Goal: Task Accomplishment & Management: Manage account settings

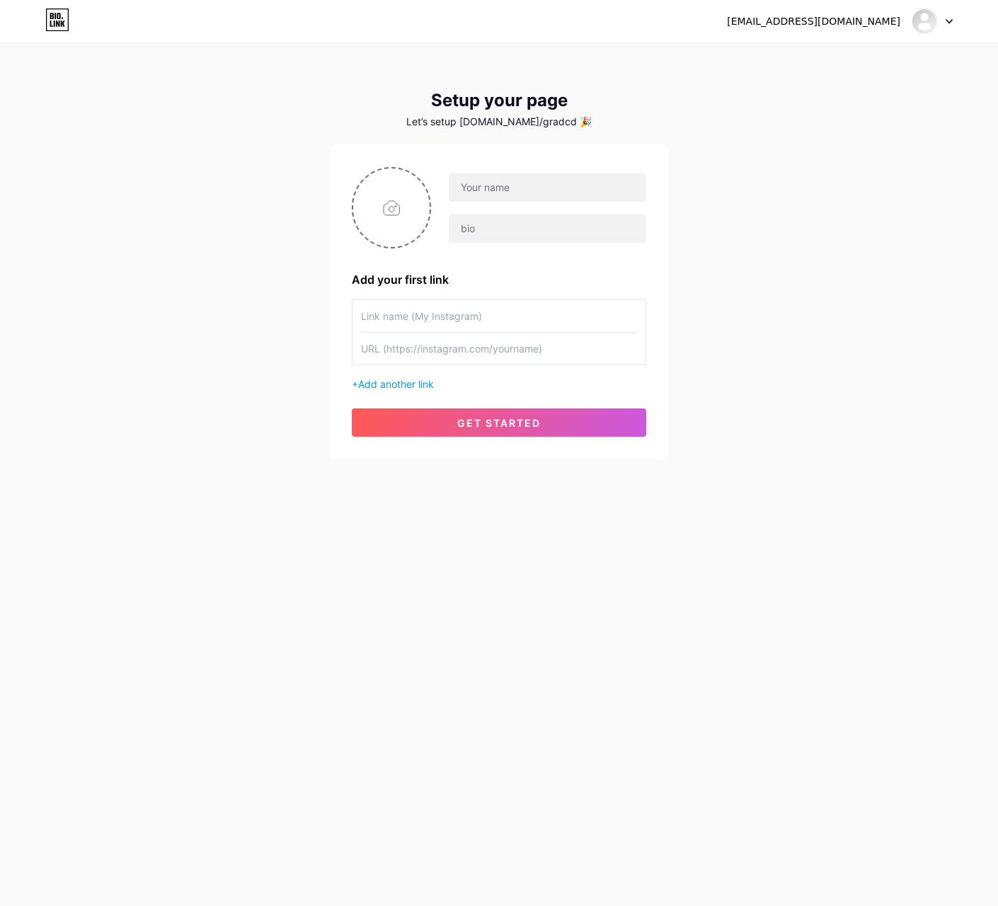
click at [952, 20] on icon at bounding box center [949, 22] width 6 height 4
click at [811, 91] on li "Logout" at bounding box center [865, 96] width 176 height 38
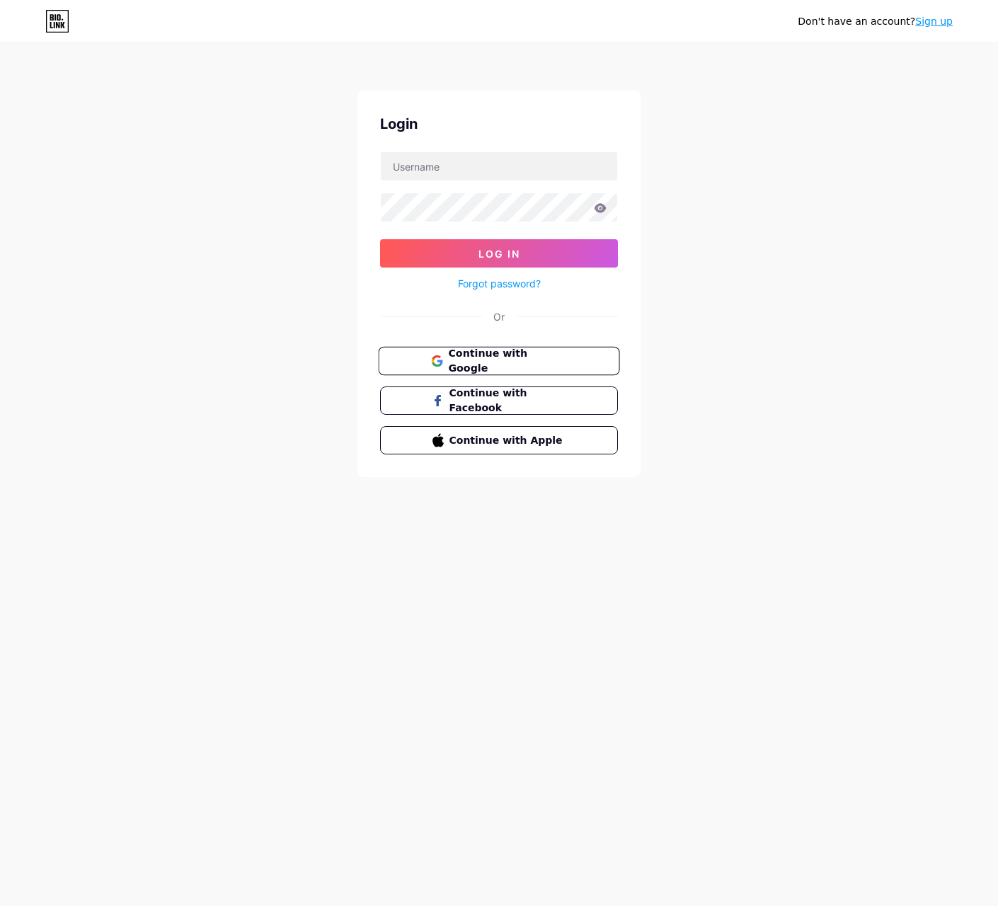
click at [477, 360] on span "Continue with Google" at bounding box center [507, 361] width 118 height 30
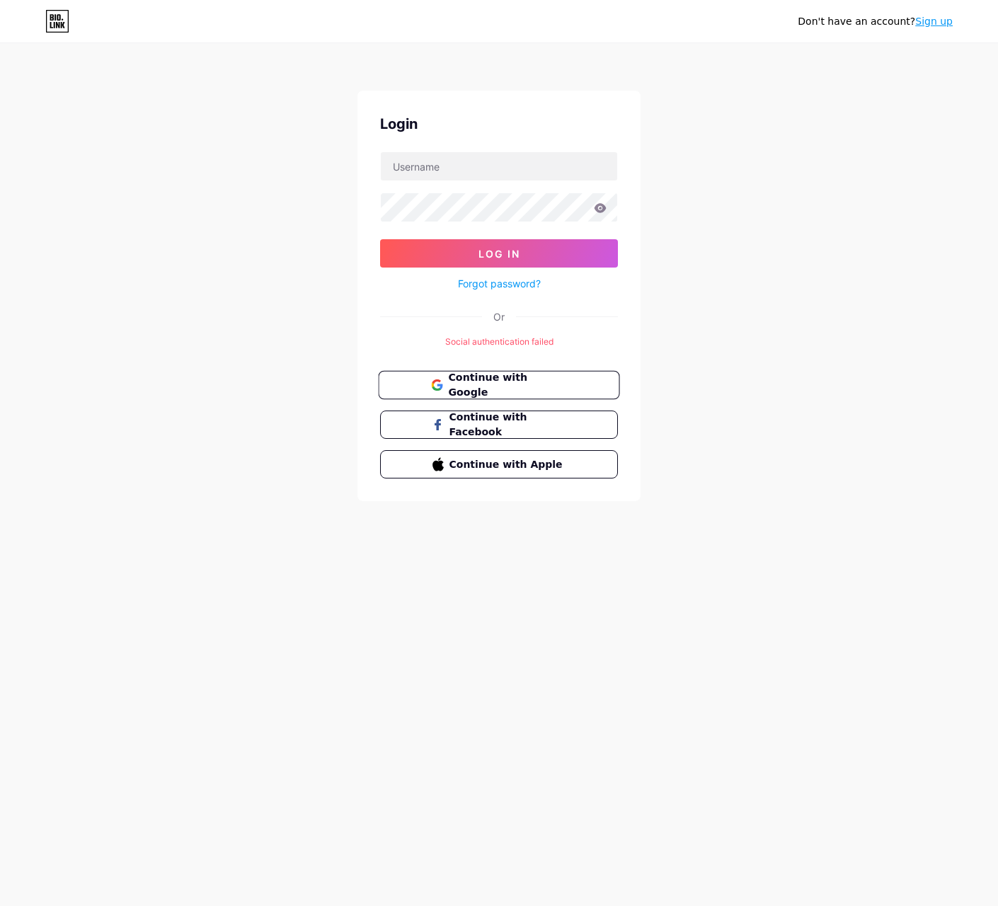
click at [498, 385] on span "Continue with Google" at bounding box center [507, 385] width 118 height 30
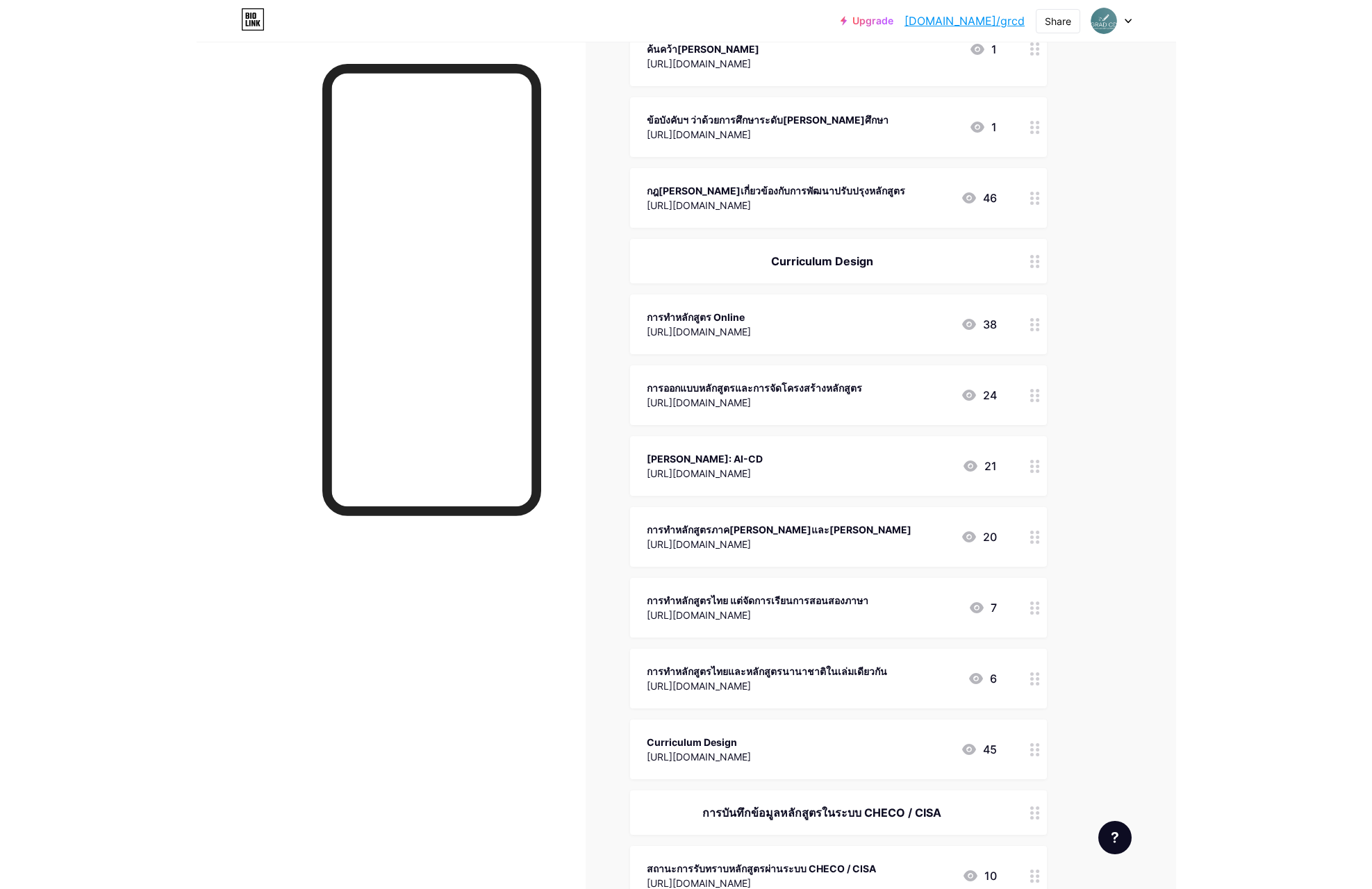
scroll to position [959, 0]
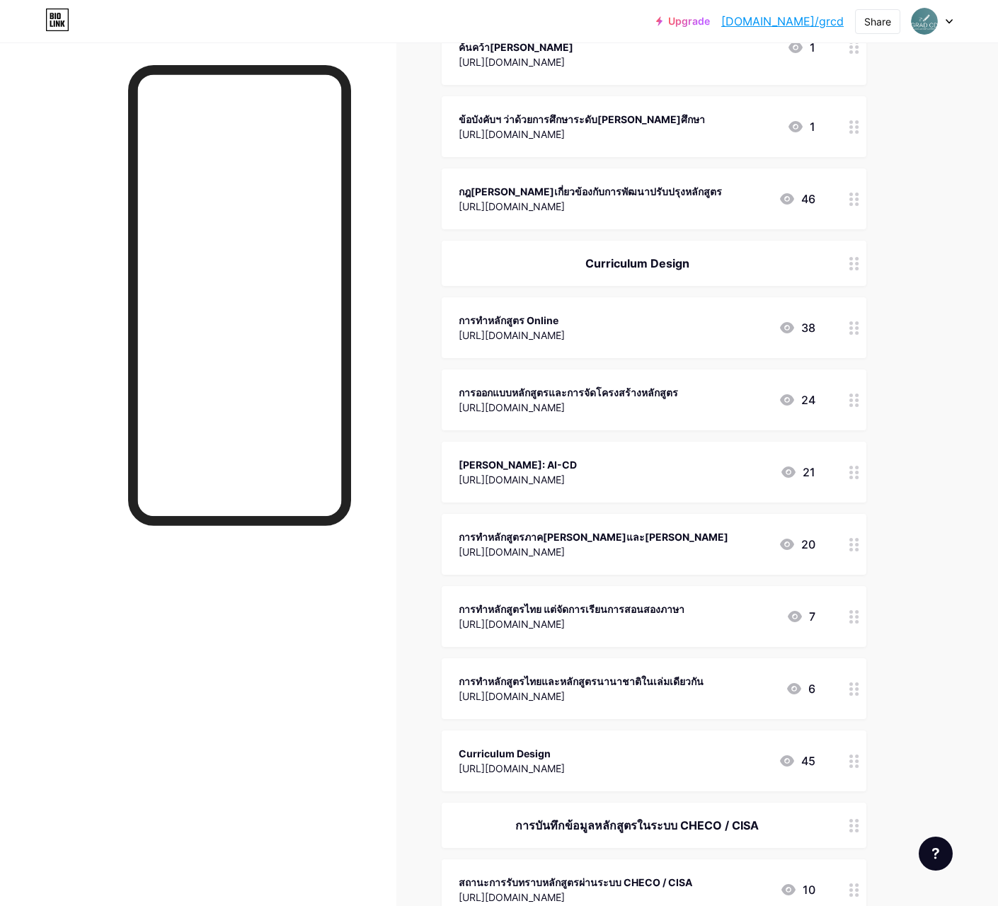
click at [619, 544] on div "[URL][DOMAIN_NAME]" at bounding box center [594, 551] width 270 height 15
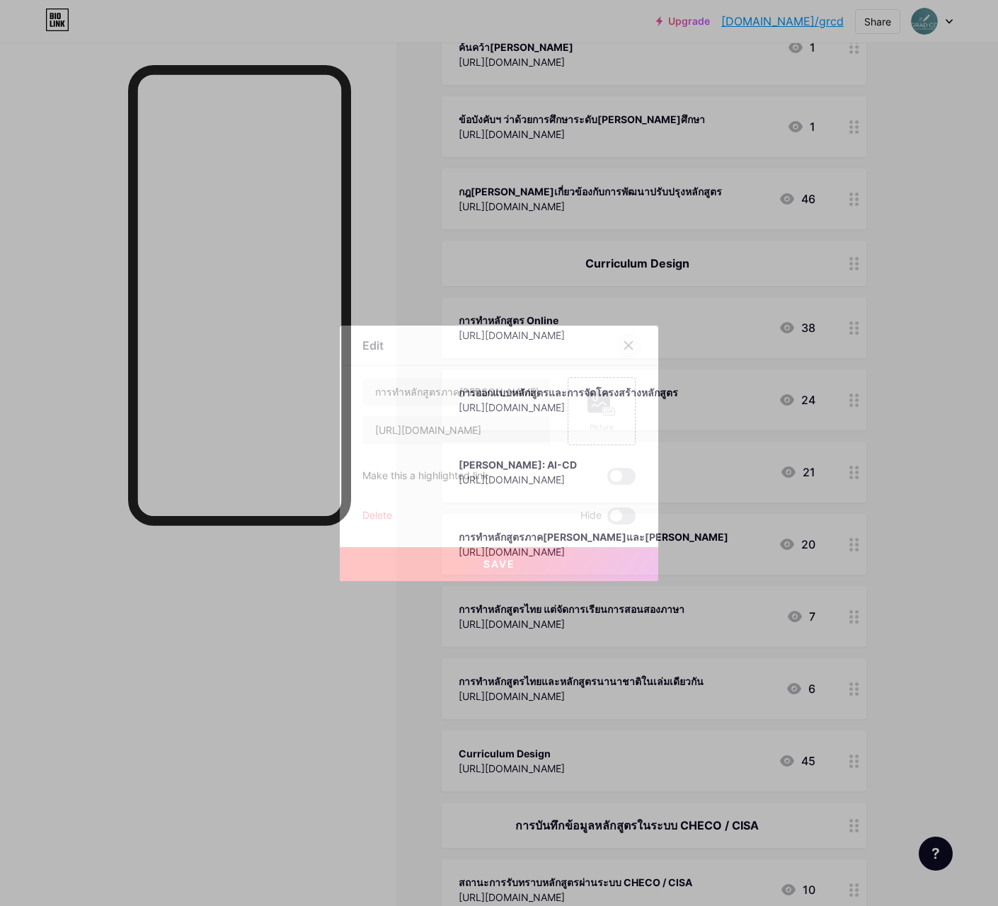
click at [630, 346] on icon at bounding box center [629, 345] width 8 height 8
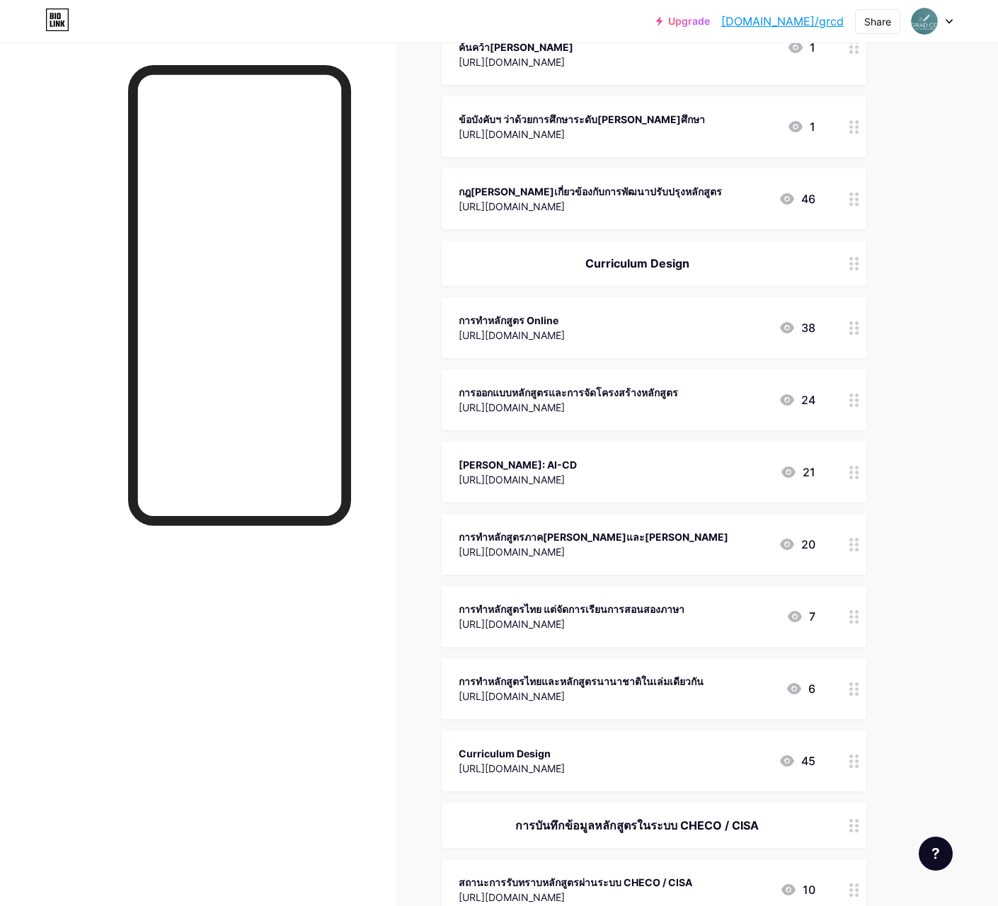
click at [586, 529] on div "การทำหลักสูตรภาค[PERSON_NAME]และ[PERSON_NAME]" at bounding box center [594, 536] width 270 height 15
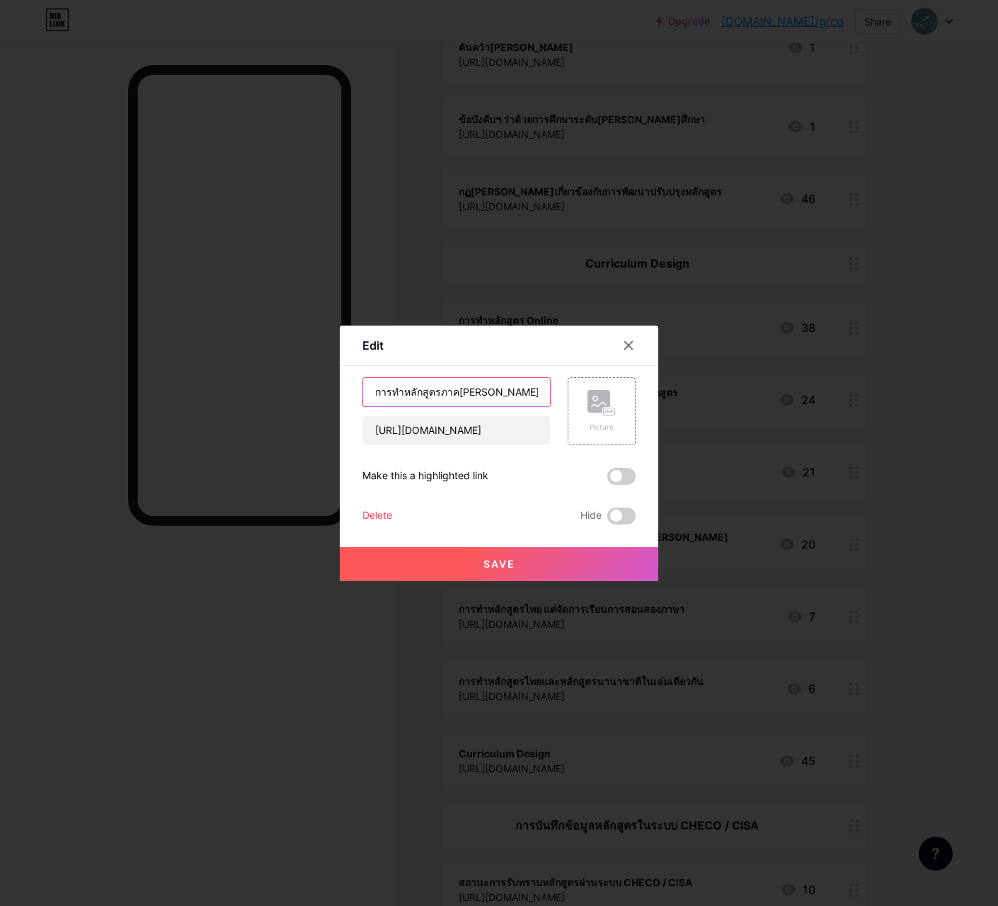
click at [488, 391] on input "การทำหลักสูตรภาค[PERSON_NAME]และ[PERSON_NAME]" at bounding box center [456, 392] width 187 height 28
drag, startPoint x: 437, startPoint y: 391, endPoint x: 532, endPoint y: 384, distance: 95.2
click at [532, 384] on input "การทำหลักสูตรภาค[PERSON_NAME]และ[PERSON_NAME]" at bounding box center [456, 392] width 187 height 28
click at [517, 387] on input "การทำหลักสูตรภาค[PERSON_NAME]และ[PERSON_NAME]" at bounding box center [456, 392] width 187 height 28
drag, startPoint x: 539, startPoint y: 391, endPoint x: 437, endPoint y: 395, distance: 102.0
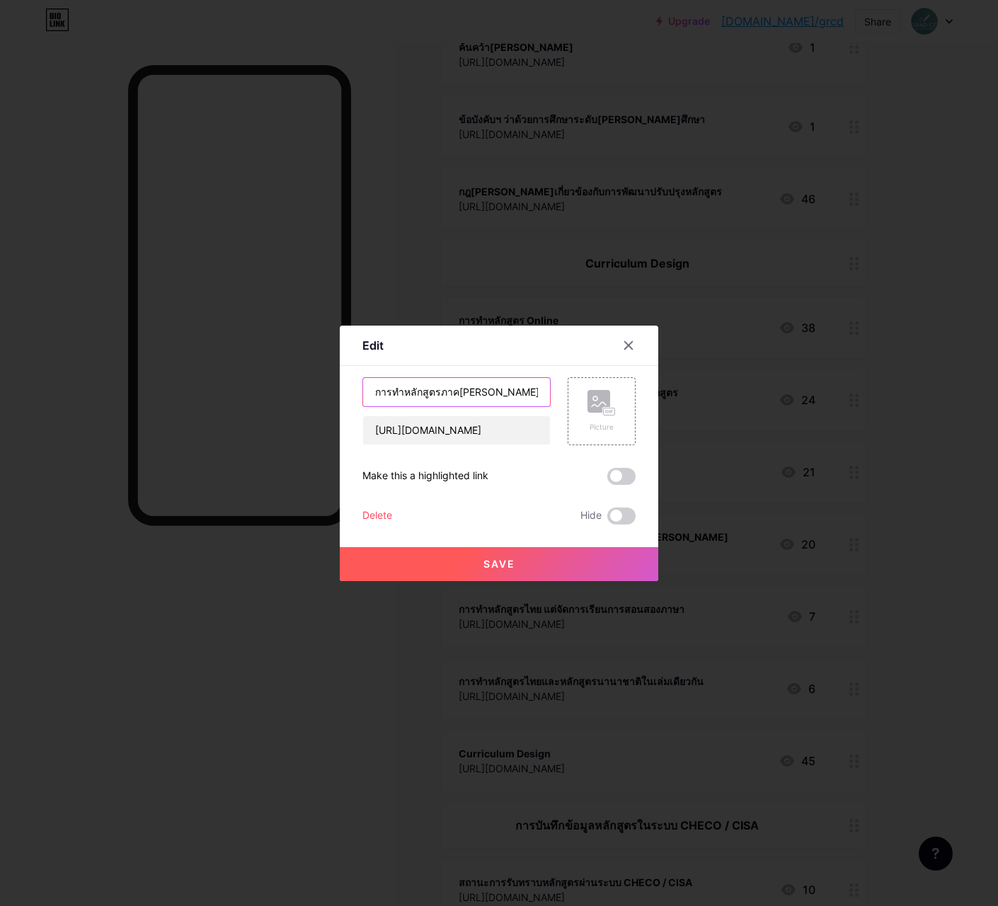
click at [437, 395] on input "การทำหลักสูตรภาค[PERSON_NAME]และ[PERSON_NAME]" at bounding box center [456, 392] width 187 height 28
type input "การทำหลักสูตร ป.โท แบบวิชาการและวิชาชีพ"
click at [514, 563] on span "Save" at bounding box center [499, 564] width 32 height 12
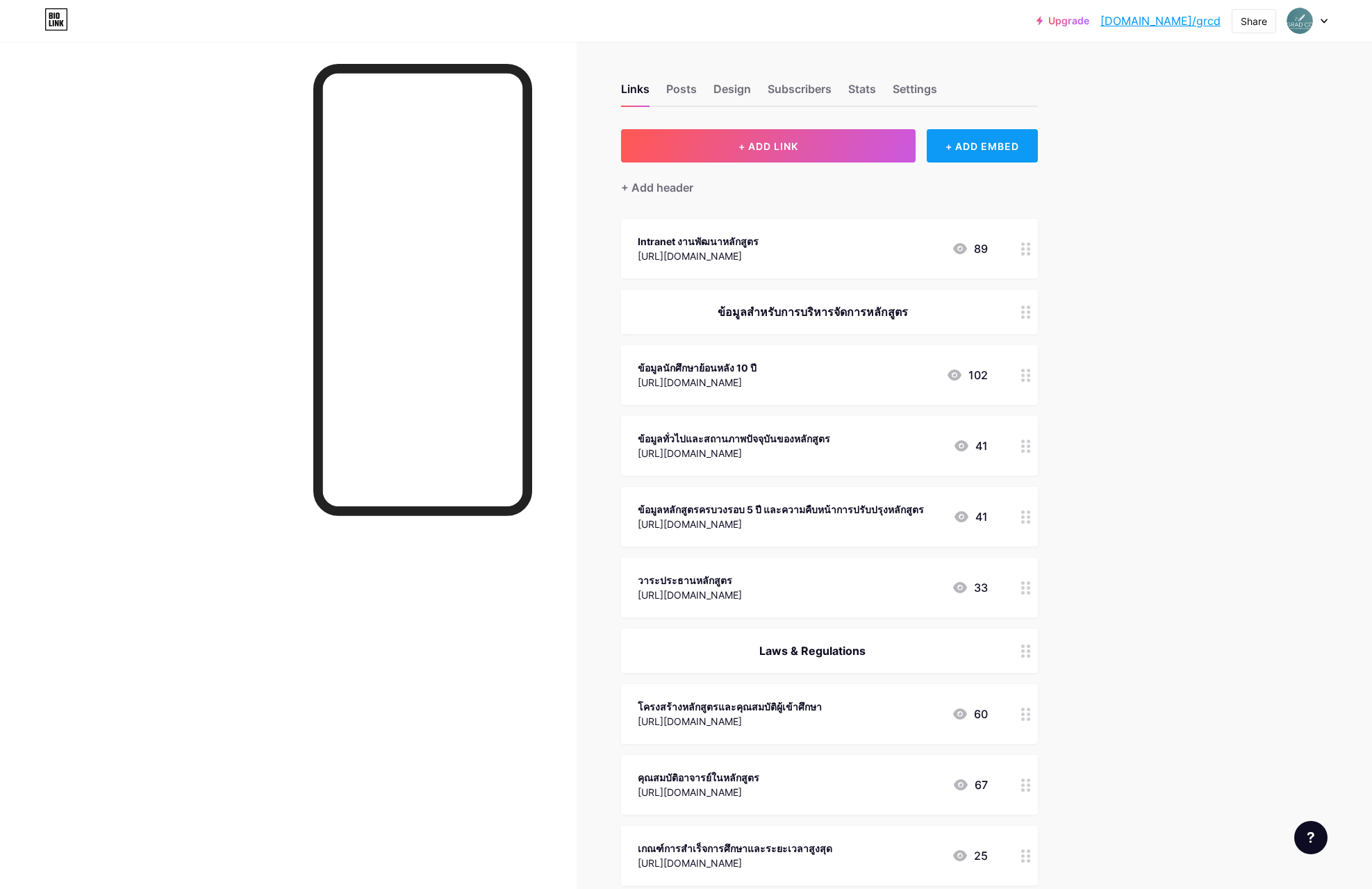
scroll to position [0, 0]
click at [766, 141] on span "+ ADD LINK" at bounding box center [767, 146] width 60 height 12
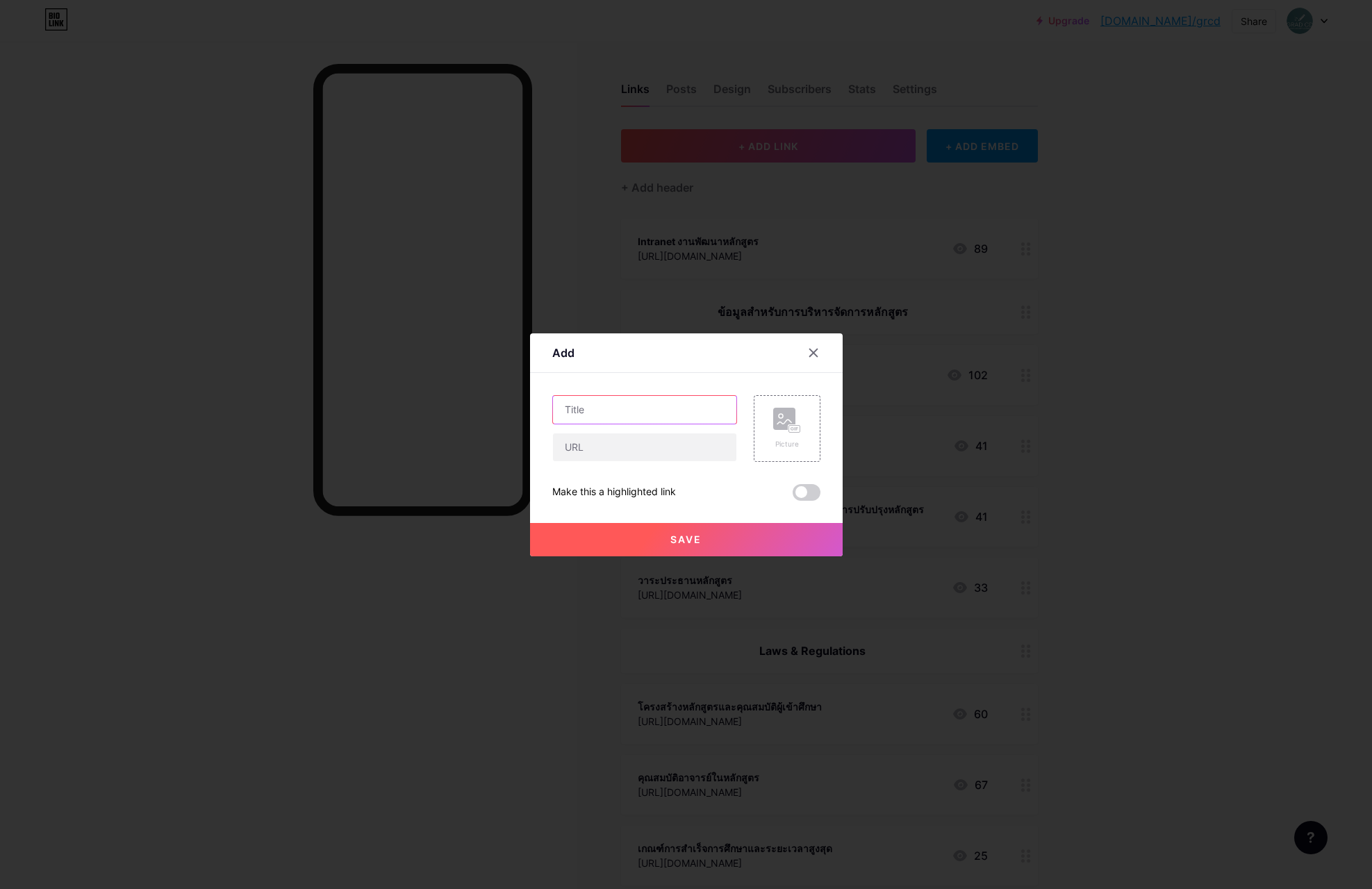
click at [622, 412] on input "text" at bounding box center [644, 409] width 184 height 27
type input "การทำหลักสูตรภาค[PERSON_NAME]และ[PERSON_NAME]"
click at [617, 444] on input "text" at bounding box center [644, 447] width 184 height 27
paste input "[URL][DOMAIN_NAME]"
type input "[URL][DOMAIN_NAME]"
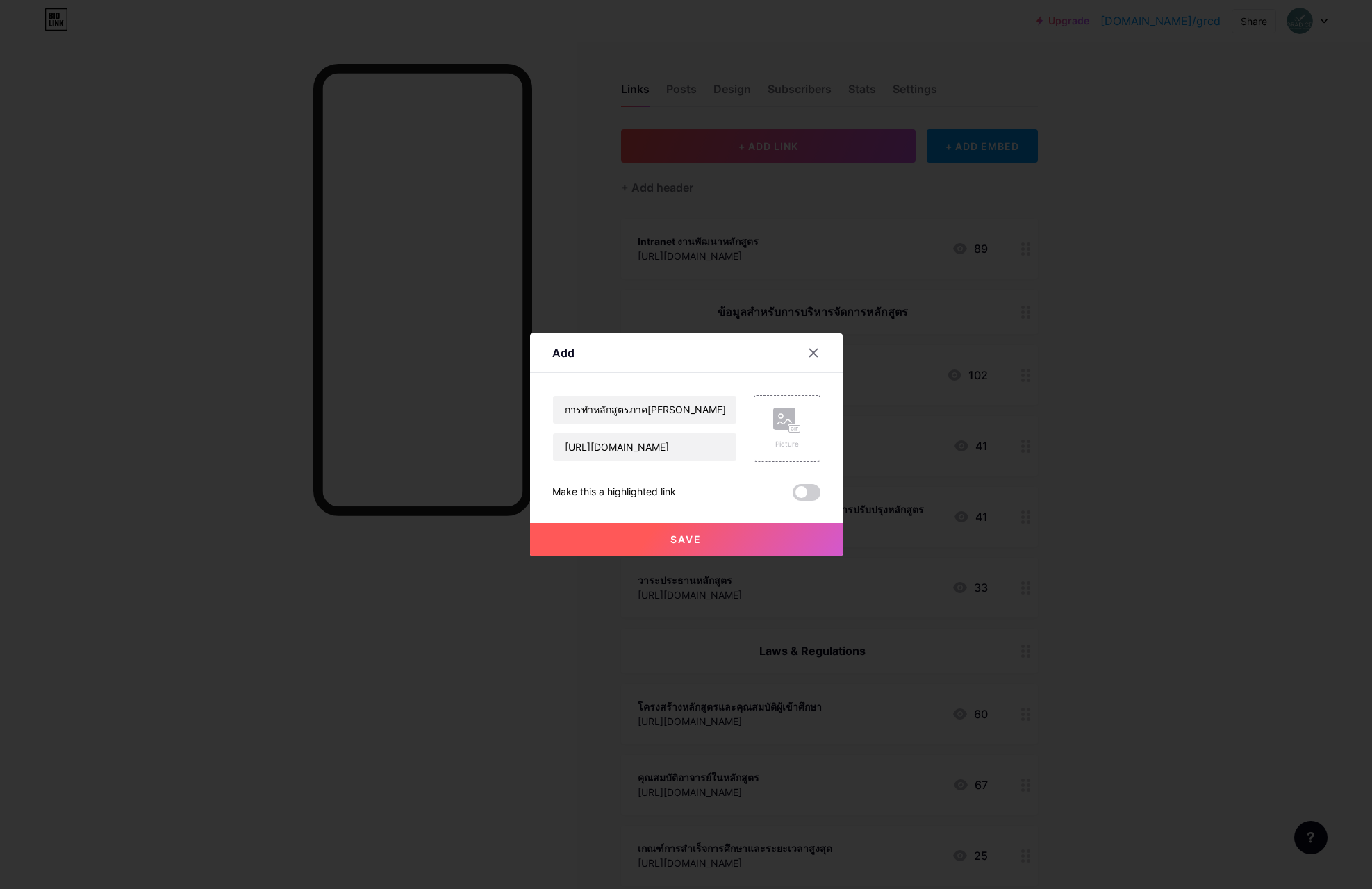
click at [712, 537] on button "Save" at bounding box center [686, 540] width 313 height 33
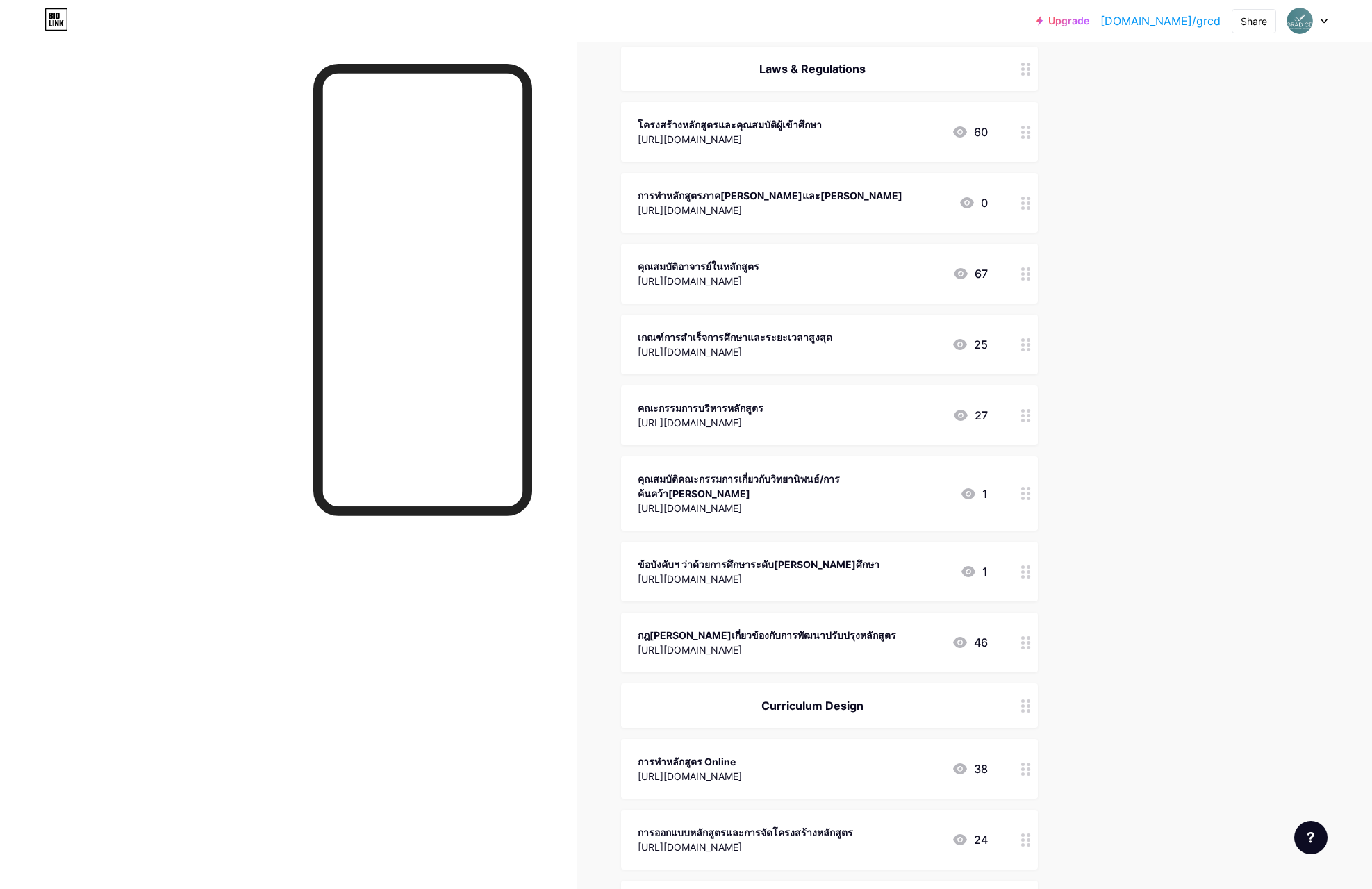
scroll to position [594, 0]
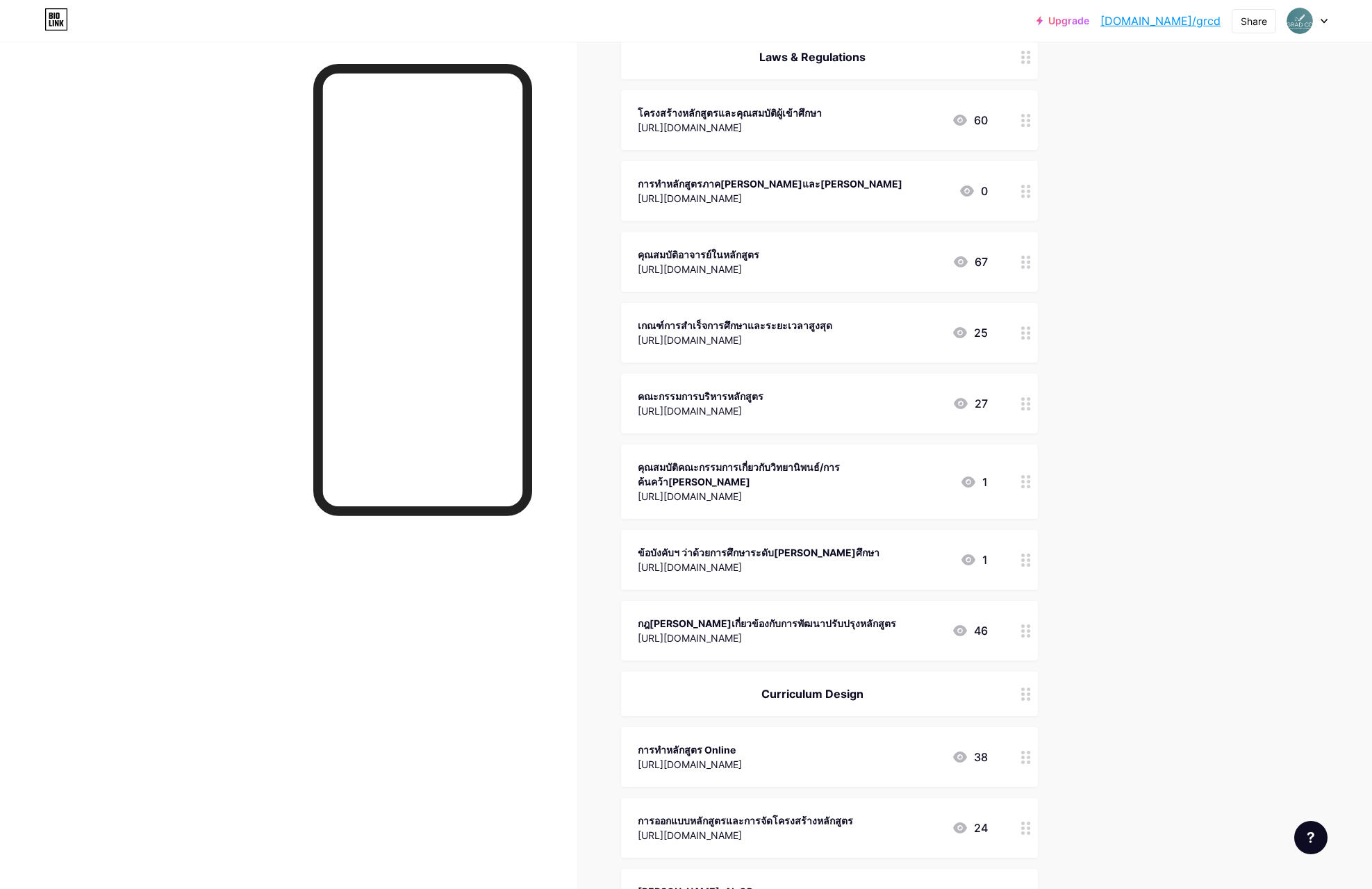
drag, startPoint x: 1027, startPoint y: 187, endPoint x: 1187, endPoint y: 407, distance: 272.0
drag, startPoint x: 1188, startPoint y: 308, endPoint x: 1117, endPoint y: 253, distance: 89.8
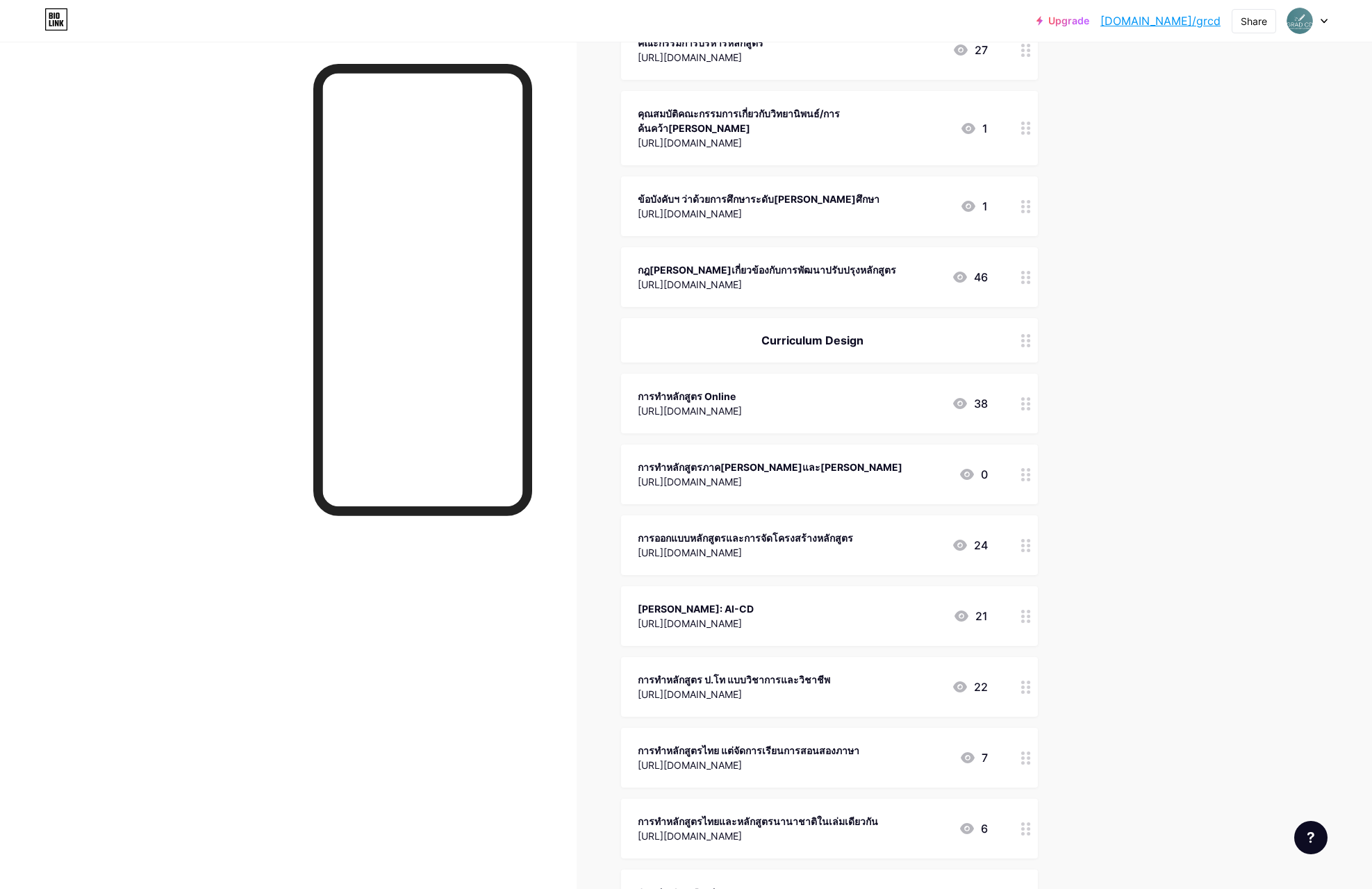
scroll to position [880, 0]
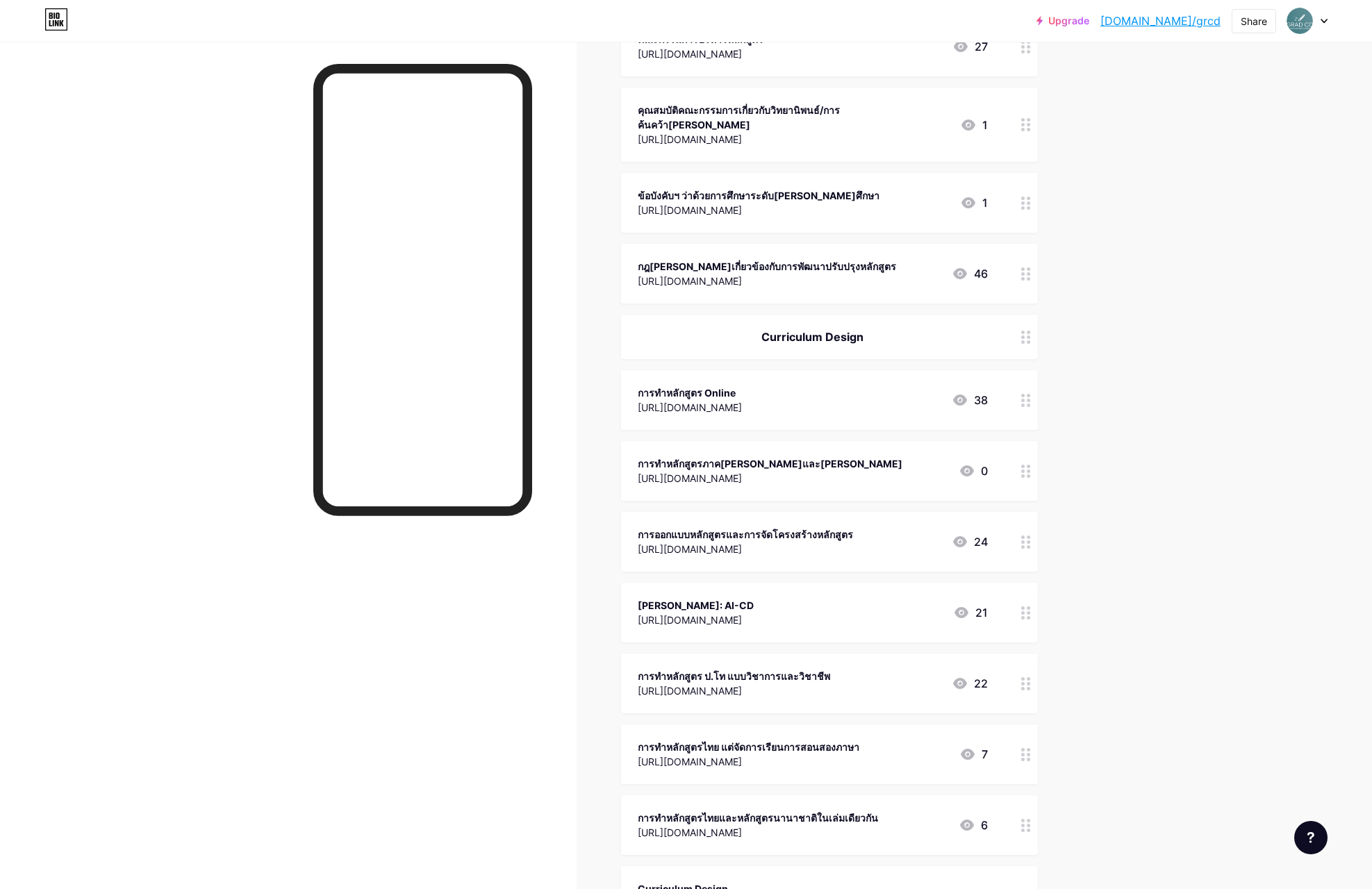
drag, startPoint x: 1024, startPoint y: 455, endPoint x: 1082, endPoint y: 464, distance: 58.7
drag, startPoint x: 1083, startPoint y: 462, endPoint x: 1045, endPoint y: 451, distance: 39.6
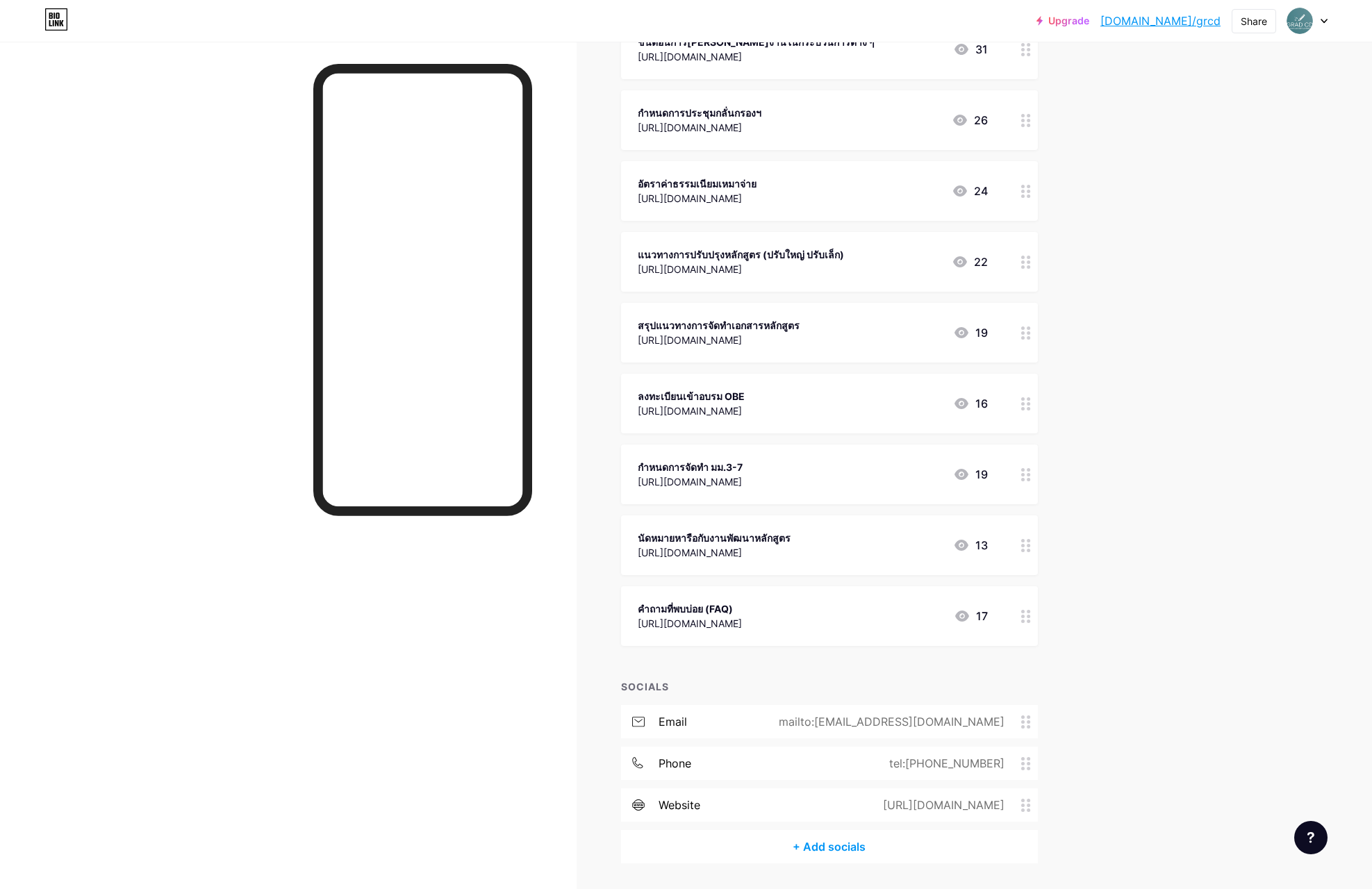
scroll to position [2772, 0]
click at [976, 714] on div "mailto:[EMAIL_ADDRESS][DOMAIN_NAME]" at bounding box center [889, 722] width 265 height 17
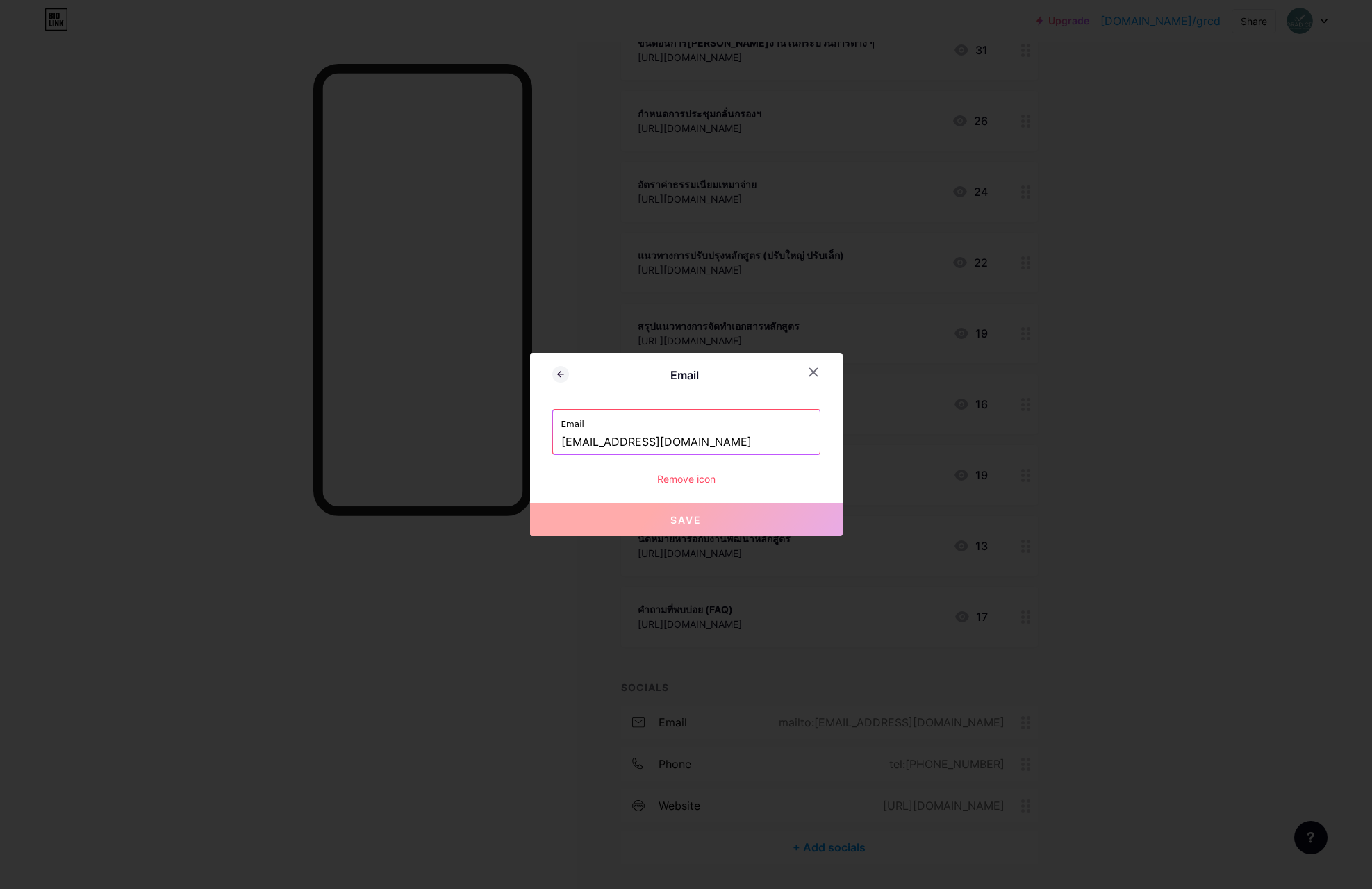
click at [619, 442] on input "[EMAIL_ADDRESS][DOMAIN_NAME]" at bounding box center [686, 443] width 250 height 24
drag, startPoint x: 562, startPoint y: 440, endPoint x: 707, endPoint y: 440, distance: 145.0
click at [707, 440] on input "[EMAIL_ADDRESS][DOMAIN_NAME]" at bounding box center [686, 443] width 250 height 24
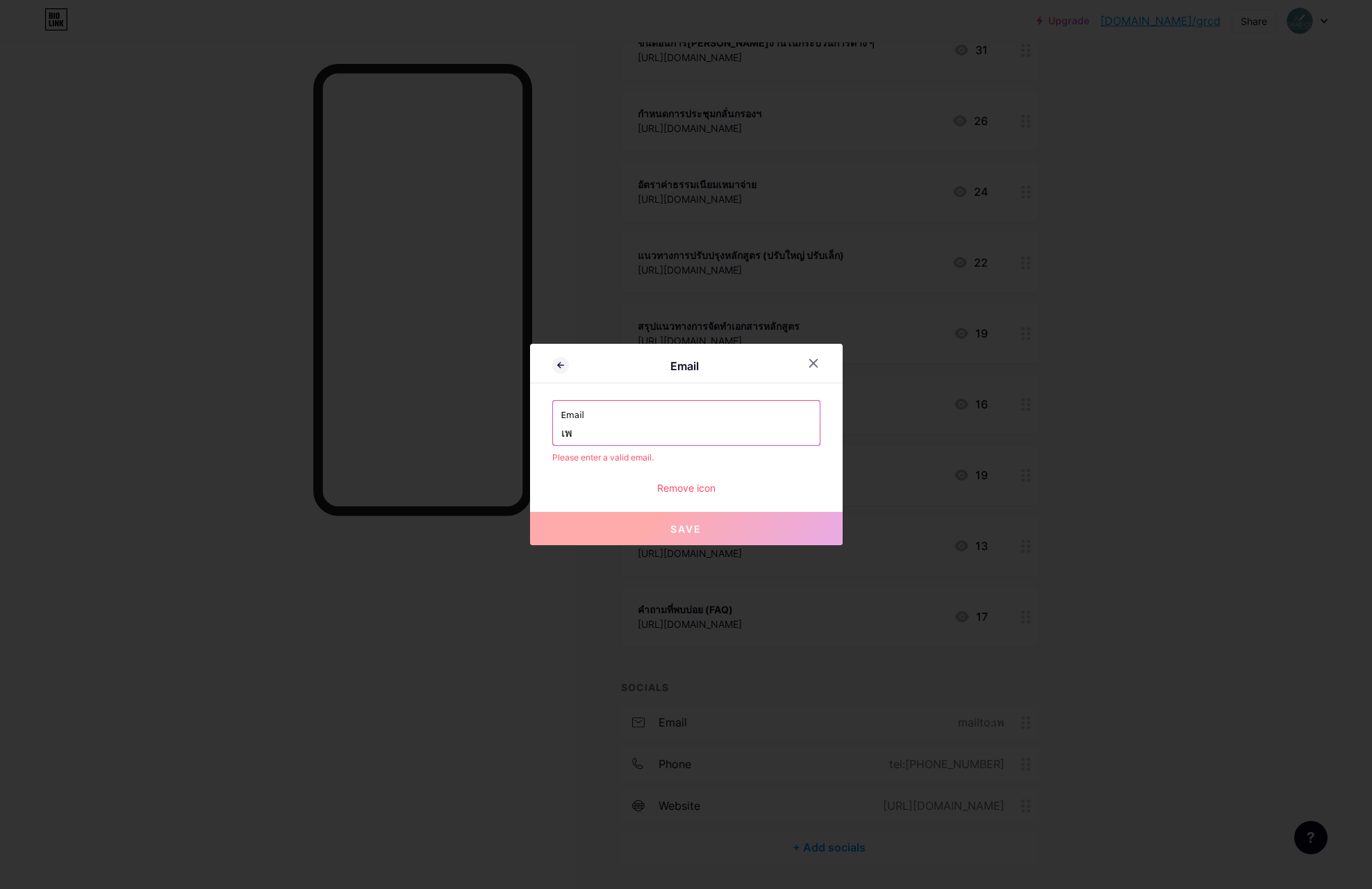
type input "เ"
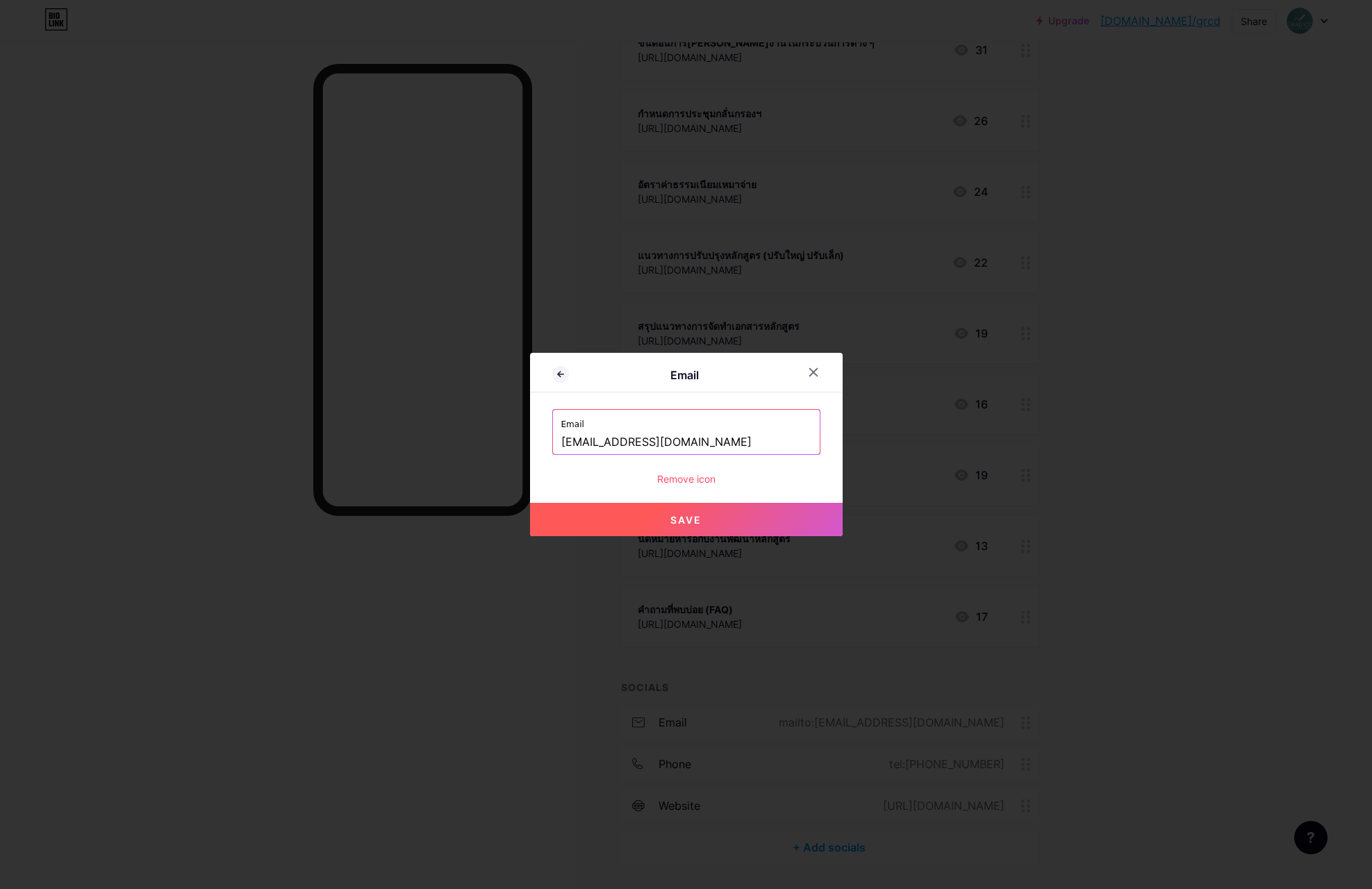
click at [726, 512] on button "Save" at bounding box center [686, 519] width 313 height 33
type input "mailto:[EMAIL_ADDRESS][DOMAIN_NAME]"
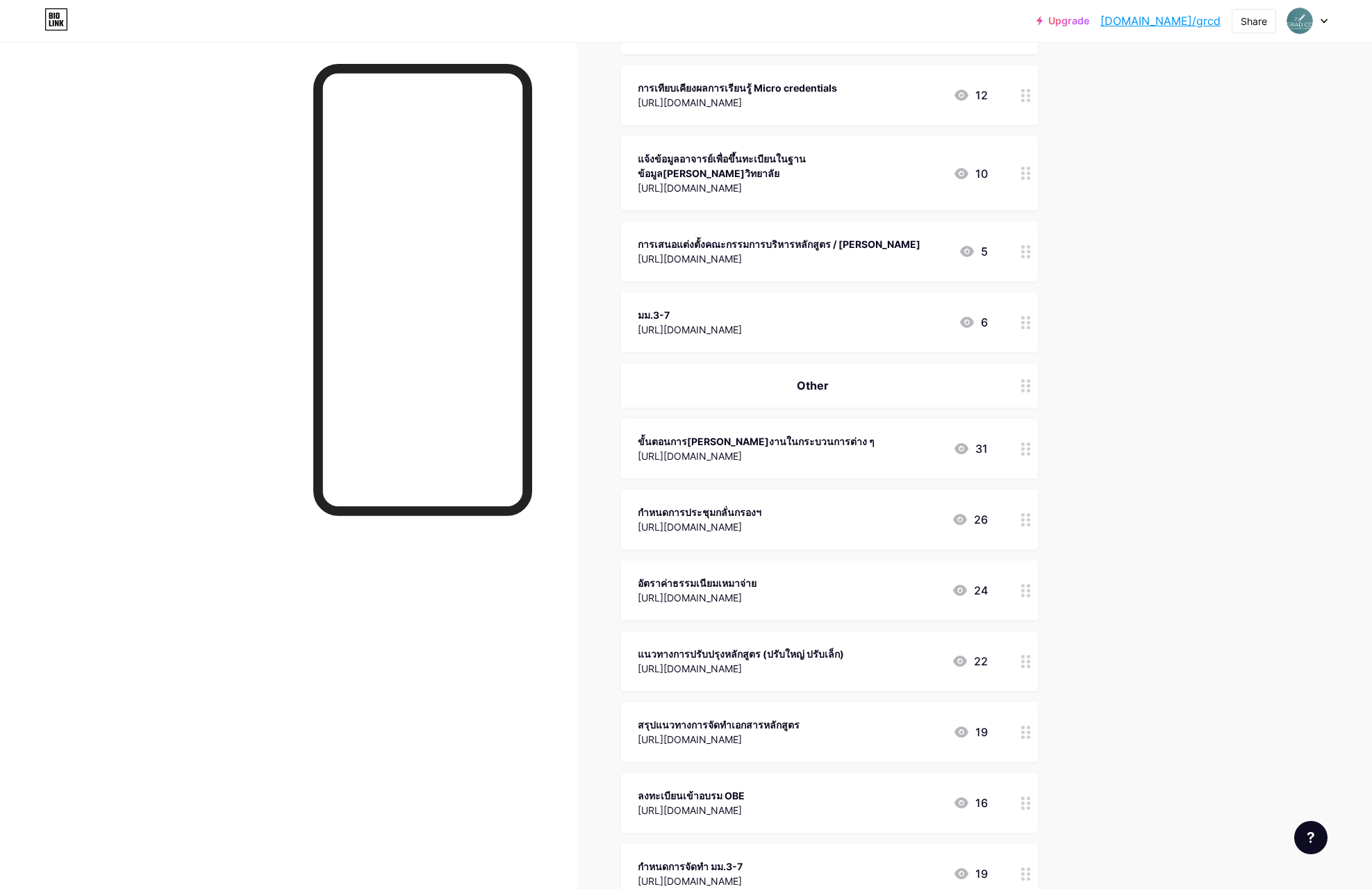
scroll to position [2374, 0]
click at [812, 434] on div "ขั้นตอนการ[PERSON_NAME]งานในกระบวนการต่าง ๆ" at bounding box center [756, 441] width 237 height 15
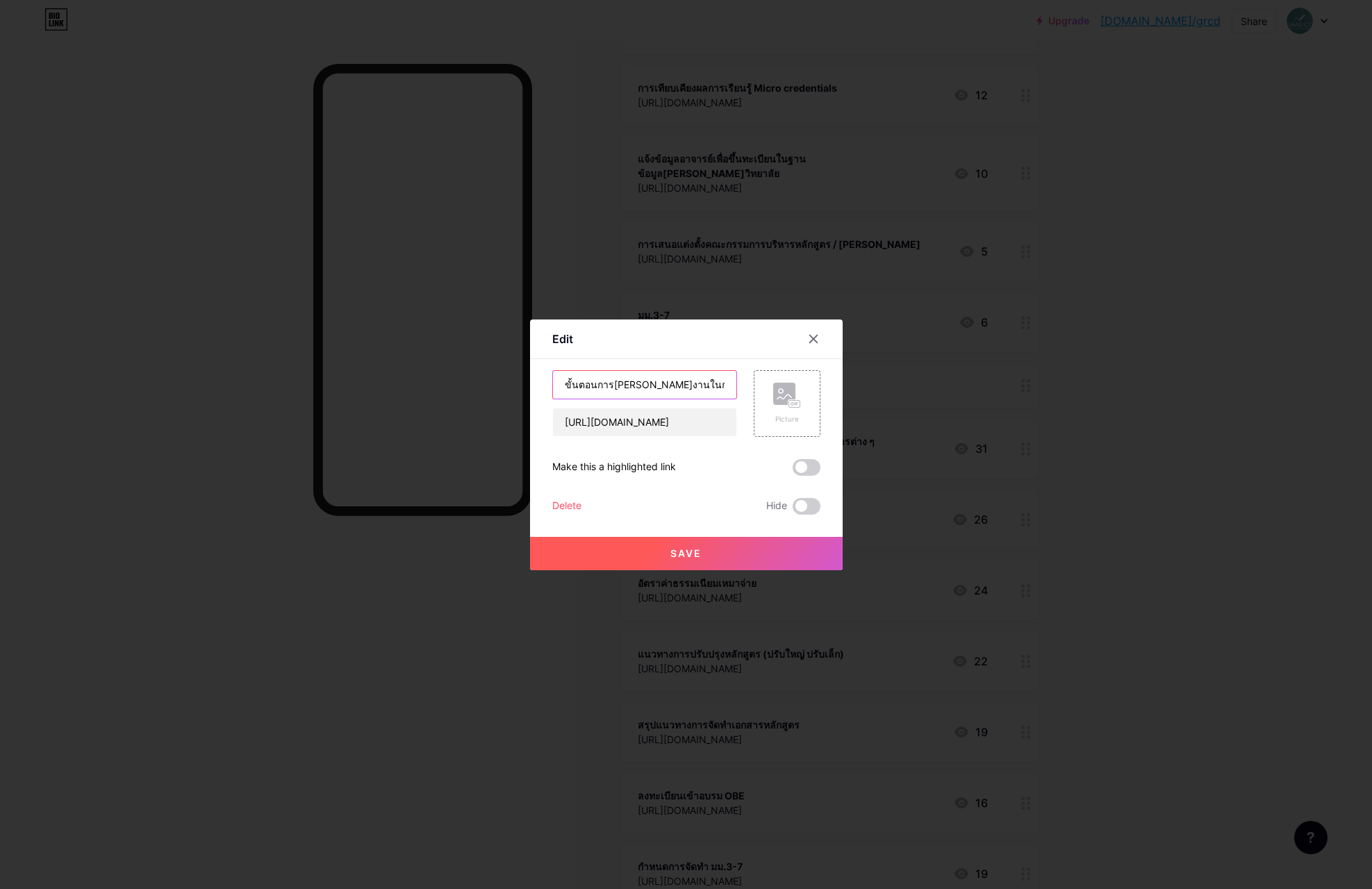
click at [652, 381] on input "ขั้นตอนการ[PERSON_NAME]งานในกระบวนการต่าง ๆ" at bounding box center [644, 385] width 184 height 27
drag, startPoint x: 564, startPoint y: 384, endPoint x: 796, endPoint y: 386, distance: 232.0
click at [796, 386] on div "ขั้นตอนการ[PERSON_NAME]งานในกระบวนการต่าง ๆ [URL][DOMAIN_NAME] Picture" at bounding box center [686, 403] width 268 height 67
drag, startPoint x: 613, startPoint y: 382, endPoint x: 554, endPoint y: 385, distance: 59.1
click at [554, 385] on input "Work Flow กระบวนการต่าง ๆ" at bounding box center [644, 385] width 184 height 27
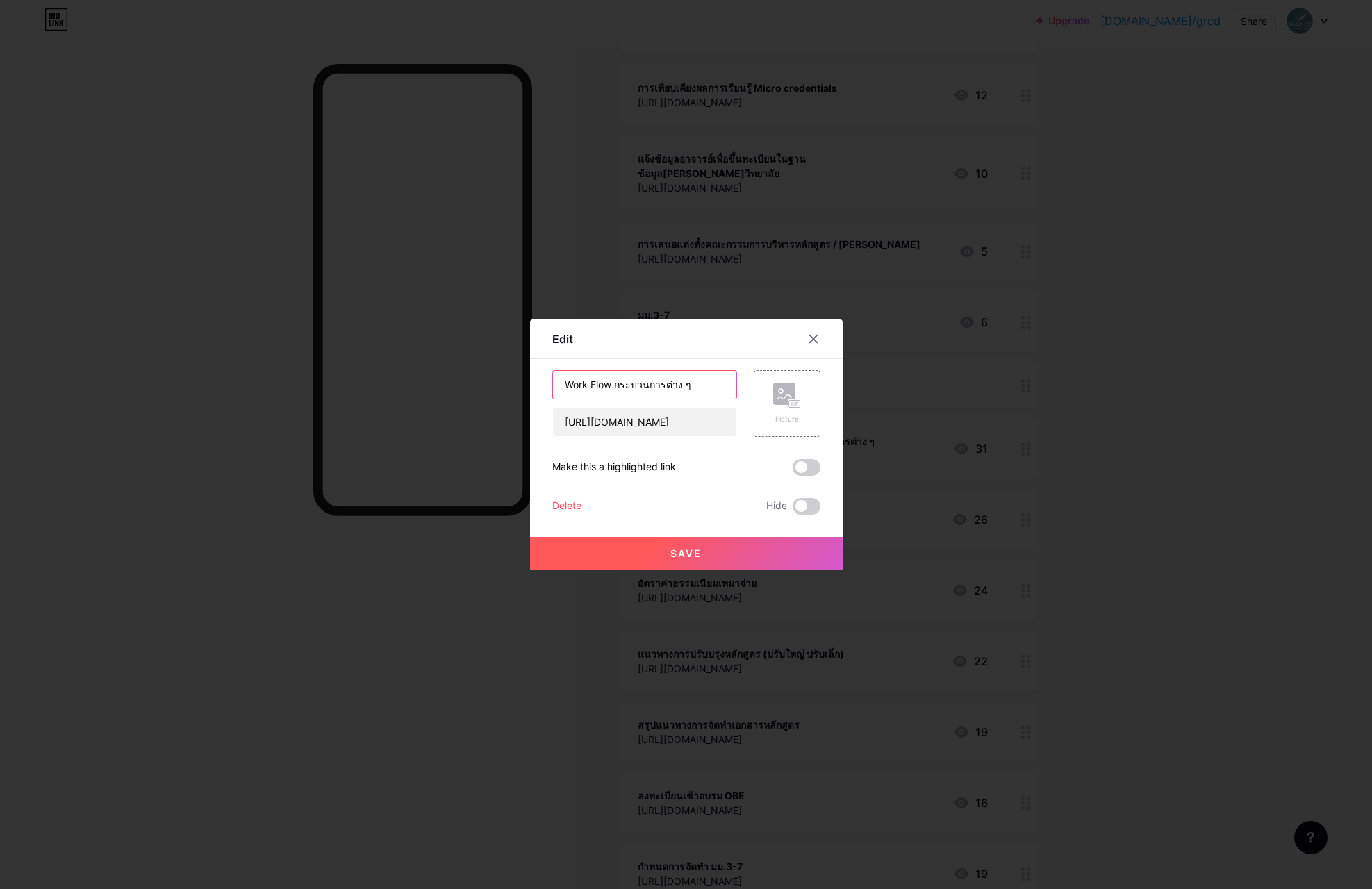
paste input "f"
type input "Workflow กระบวนการต่าง ๆ"
click at [691, 551] on span "Save" at bounding box center [686, 553] width 31 height 12
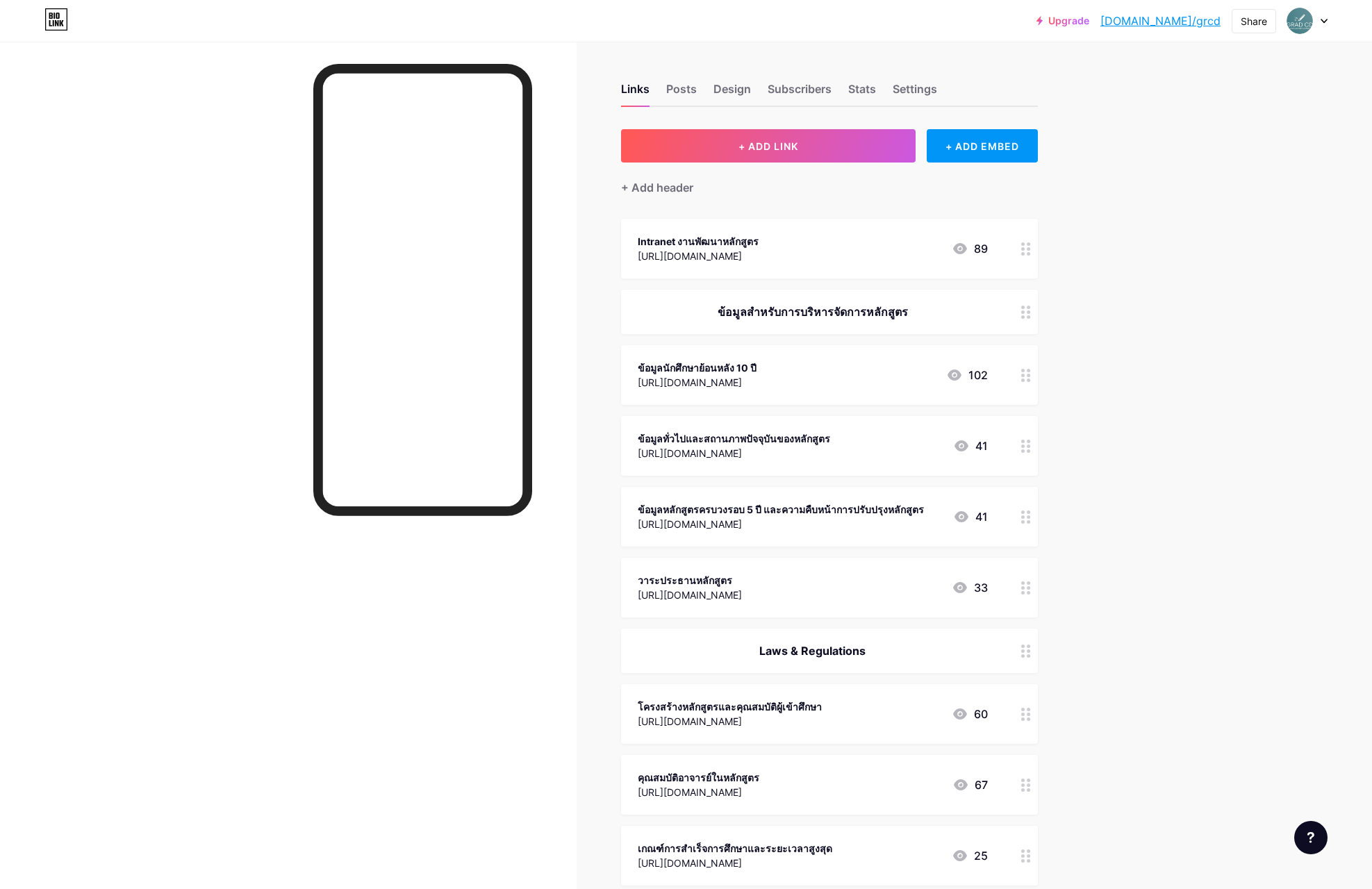
scroll to position [0, 0]
